Goal: Task Accomplishment & Management: Complete application form

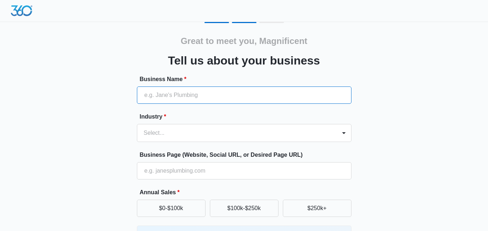
click at [213, 100] on input "Business Name *" at bounding box center [244, 95] width 214 height 17
type input "Magnificent Plumbing"
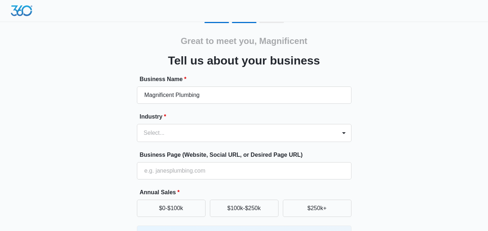
type input "[PHONE_NUMBER]"
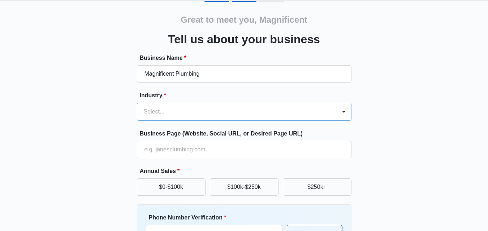
click at [204, 121] on div "Select..." at bounding box center [244, 112] width 214 height 18
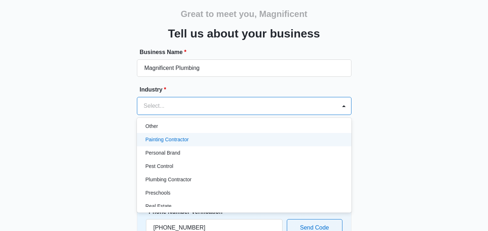
scroll to position [433, 0]
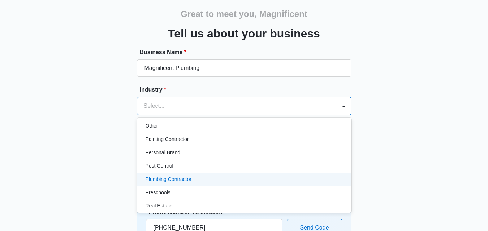
click at [189, 180] on p "Plumbing Contractor" at bounding box center [168, 180] width 46 height 8
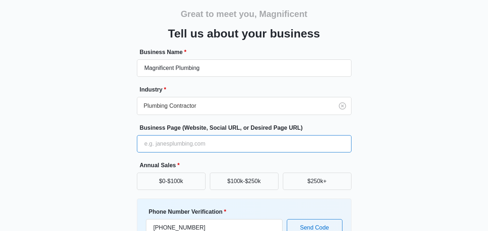
click at [186, 147] on input "Business Page (Website, Social URL, or Desired Page URL)" at bounding box center [244, 143] width 214 height 17
paste input "[URL][DOMAIN_NAME]"
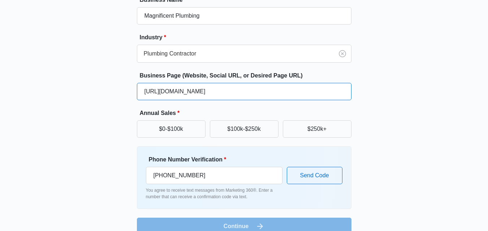
scroll to position [92, 0]
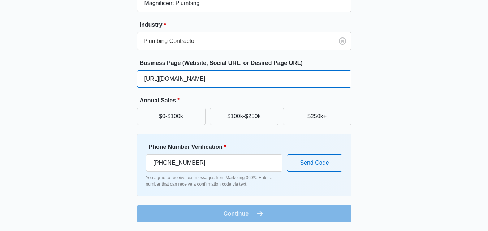
type input "[URL][DOMAIN_NAME]"
click at [250, 218] on form "Business Name * Magnificent Plumbing Industry * Plumbing Contractor Business Pa…" at bounding box center [244, 103] width 214 height 240
click at [251, 211] on form "Business Name * Magnificent Plumbing Industry * Plumbing Contractor Business Pa…" at bounding box center [244, 103] width 214 height 240
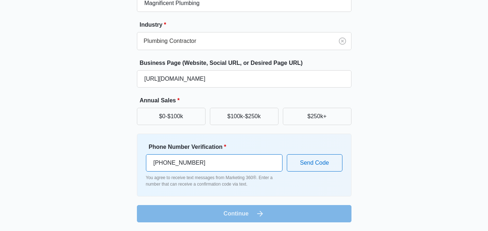
click at [213, 165] on input "[PHONE_NUMBER]" at bounding box center [214, 162] width 136 height 17
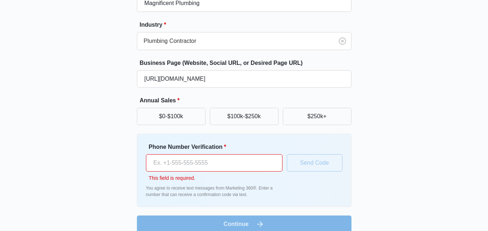
click at [212, 165] on input "Phone Number Verification *" at bounding box center [214, 162] width 136 height 17
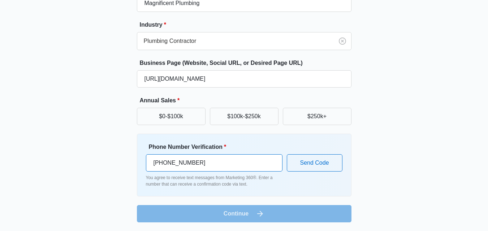
type input "[PHONE_NUMBER]"
click at [240, 221] on form "Business Name * Magnificent Plumbing Industry * Plumbing Contractor Business Pa…" at bounding box center [244, 103] width 214 height 240
click at [248, 219] on form "Business Name * Magnificent Plumbing Industry * Plumbing Contractor Business Pa…" at bounding box center [244, 103] width 214 height 240
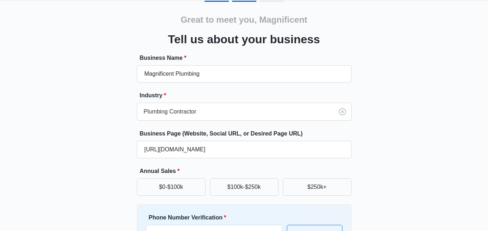
scroll to position [20, 0]
